Goal: Task Accomplishment & Management: Use online tool/utility

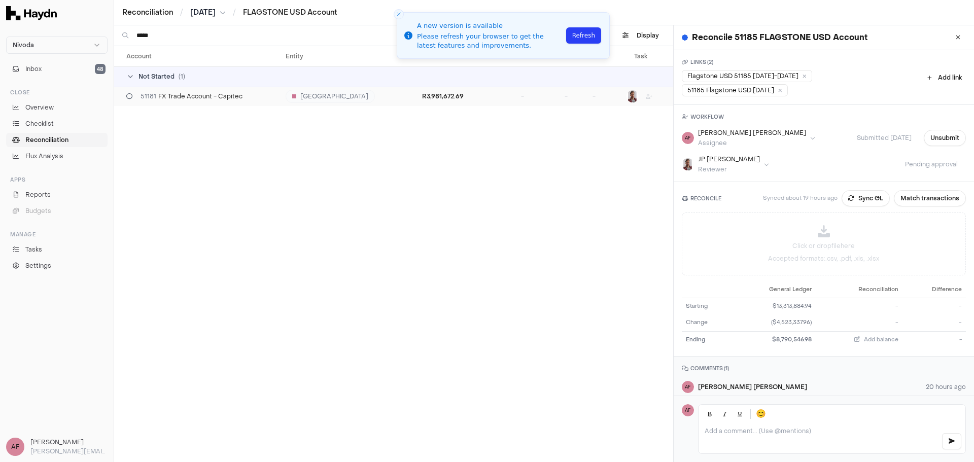
scroll to position [27, 0]
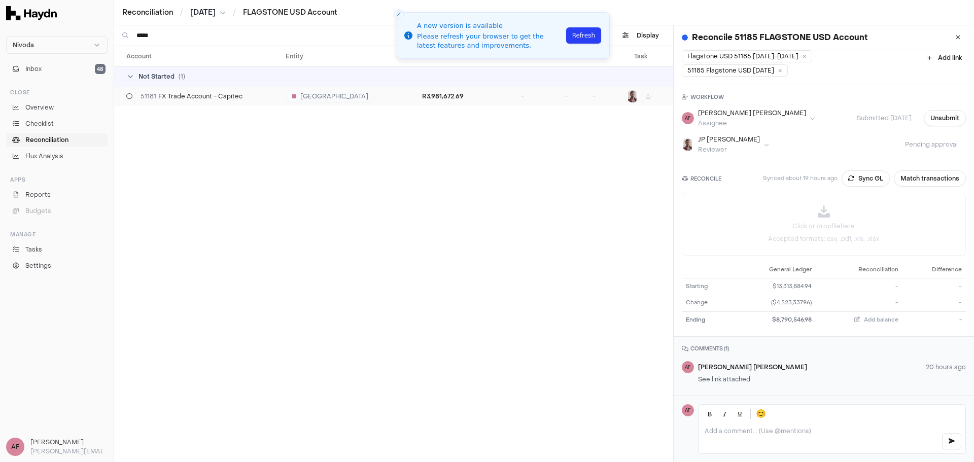
click at [196, 100] on span "51181 FX Trade Account - Capitec" at bounding box center [192, 96] width 102 height 8
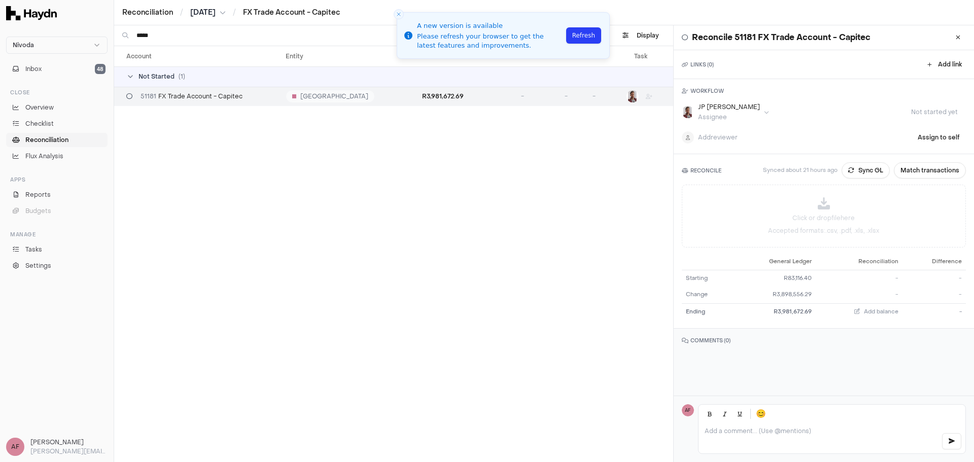
click at [255, 96] on div "51181 FX Trade Account - Capitec" at bounding box center [201, 96] width 151 height 8
click at [853, 169] on button "Sync GL" at bounding box center [866, 170] width 48 height 16
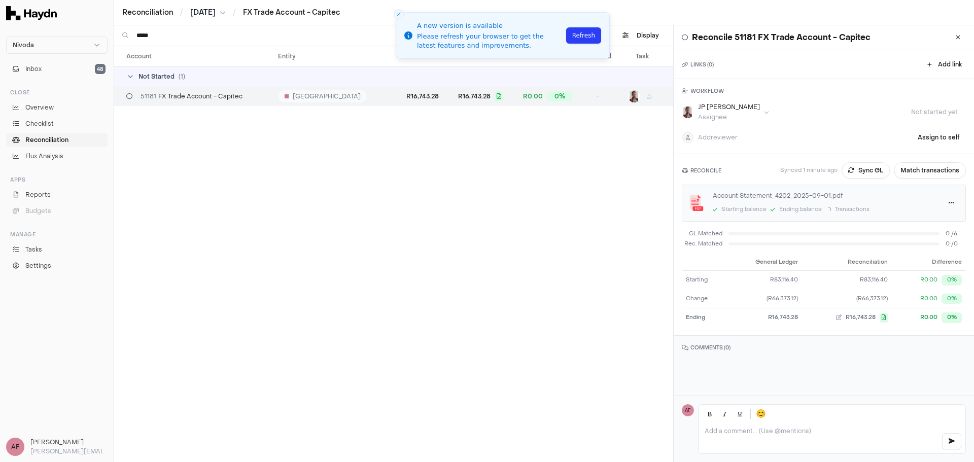
click at [730, 115] on html "Nivoda Inbox 48 Close Overview Checklist Reconciliation Flux Analysis Apps Repo…" at bounding box center [487, 231] width 974 height 462
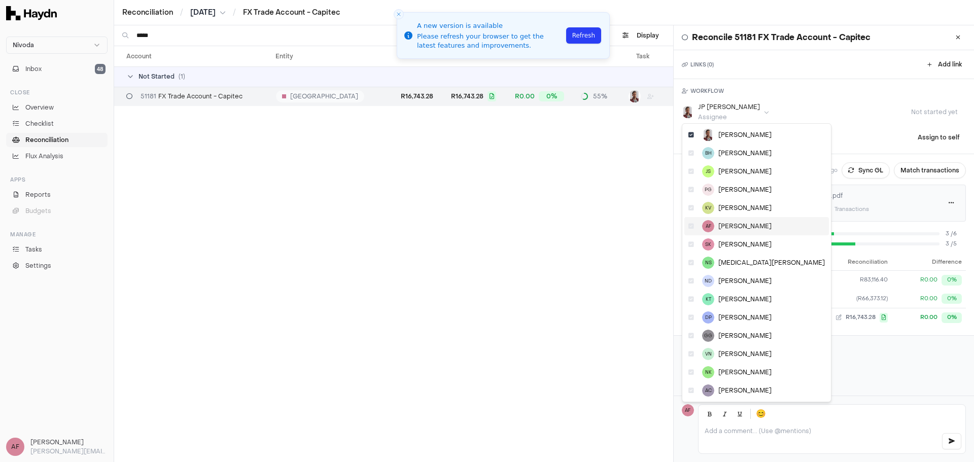
click at [715, 230] on div "AF [PERSON_NAME]" at bounding box center [757, 226] width 145 height 18
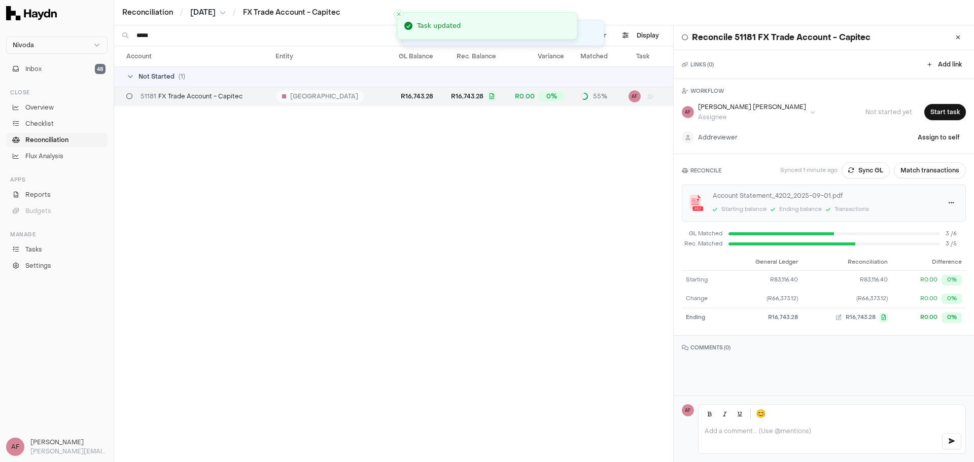
click at [719, 136] on html "Nivoda Inbox 48 Close Overview Checklist Reconciliation Flux Analysis Apps Repo…" at bounding box center [487, 231] width 974 height 462
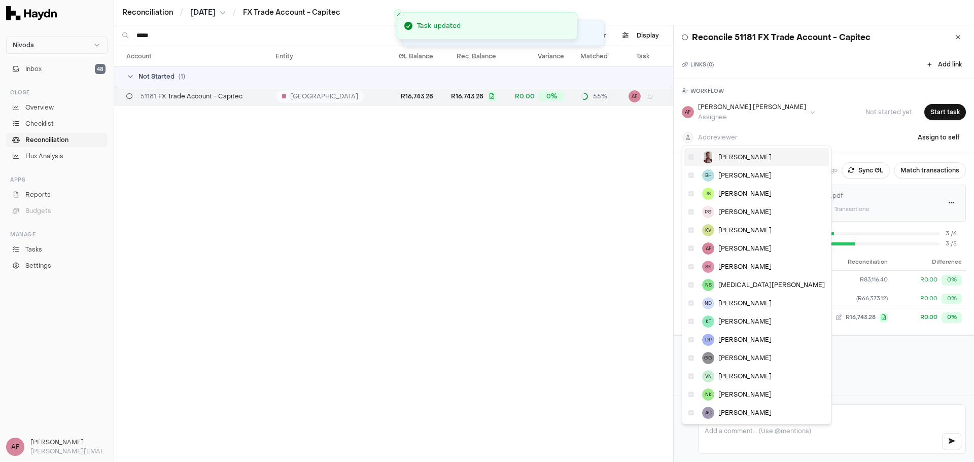
click at [721, 162] on div "[PERSON_NAME]" at bounding box center [757, 157] width 145 height 18
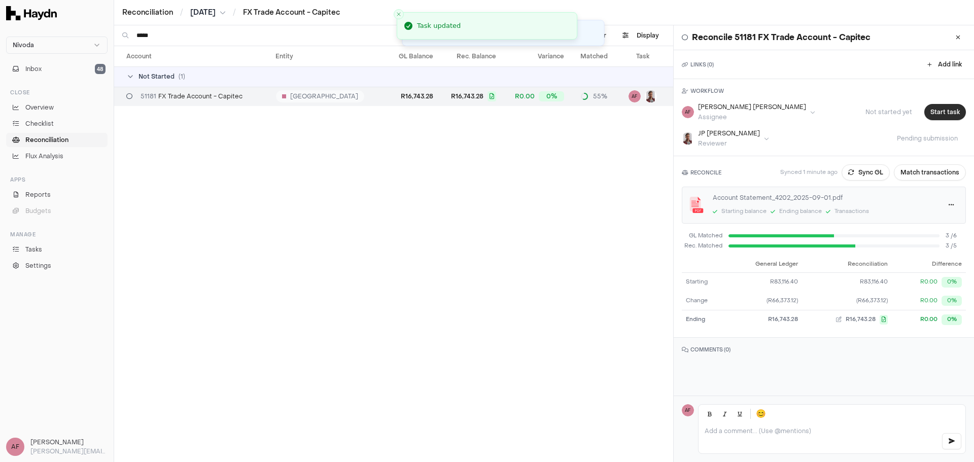
click at [934, 115] on button "Start task" at bounding box center [946, 112] width 42 height 16
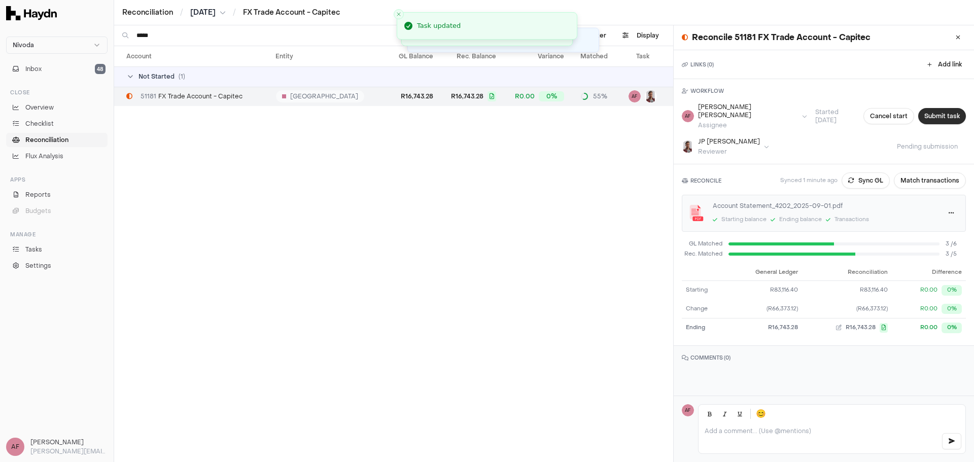
click at [930, 114] on button "Submit task" at bounding box center [943, 116] width 48 height 16
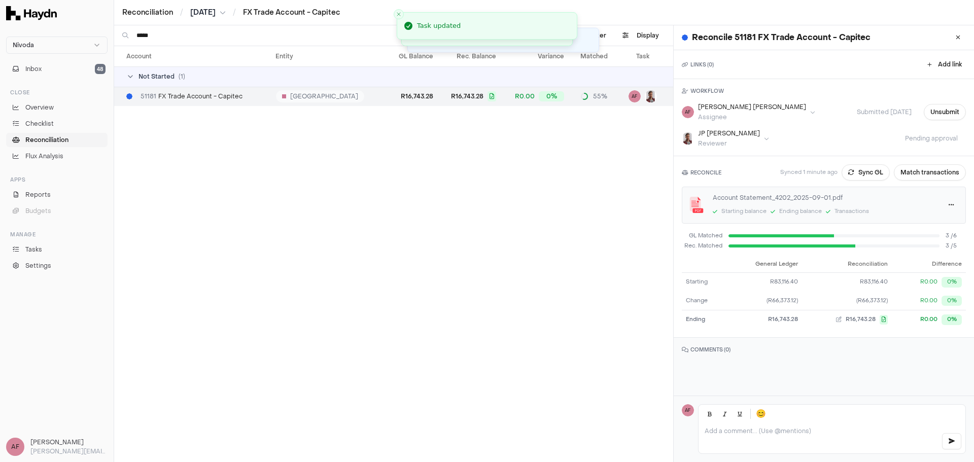
click at [46, 137] on span "Reconciliation" at bounding box center [46, 140] width 43 height 9
